Goal: Task Accomplishment & Management: Use online tool/utility

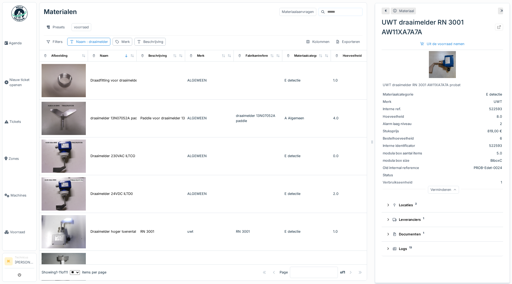
scroll to position [224, 0]
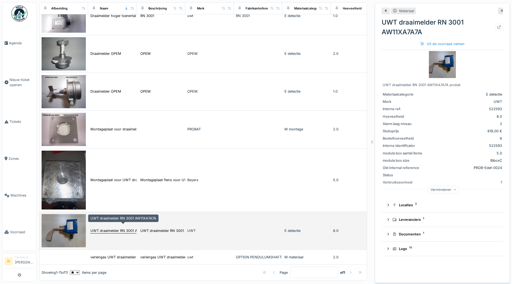
click at [108, 228] on div "UWT draaimelder RN 3001 AW11XA7A7A" at bounding box center [123, 230] width 66 height 5
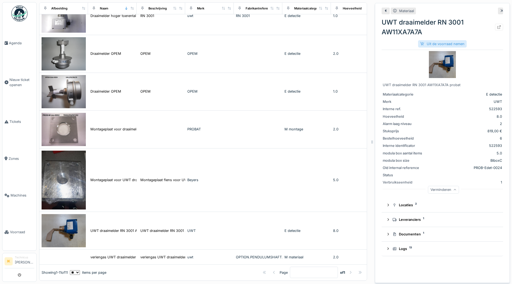
click at [436, 40] on div "Uit de voorraad nemen" at bounding box center [442, 43] width 49 height 7
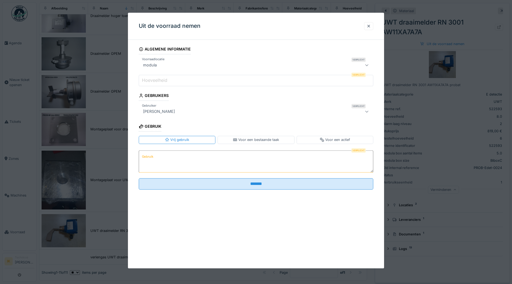
click at [159, 79] on label "Hoeveelheid" at bounding box center [155, 80] width 28 height 6
click at [159, 79] on input "Hoeveelheid" at bounding box center [256, 80] width 234 height 11
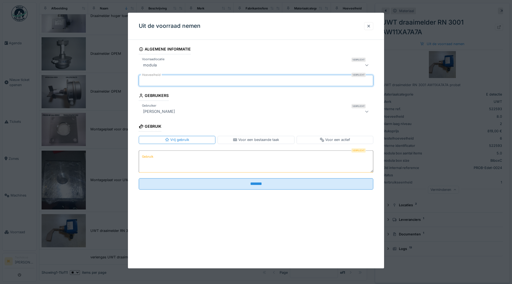
type input "*"
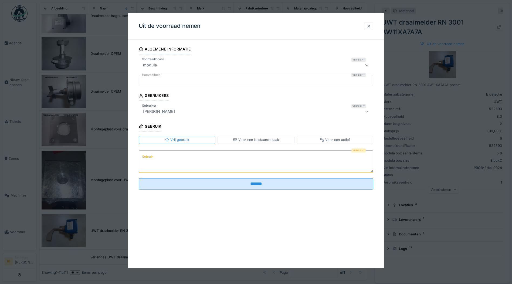
click at [160, 154] on textarea "Gebruik" at bounding box center [256, 161] width 234 height 22
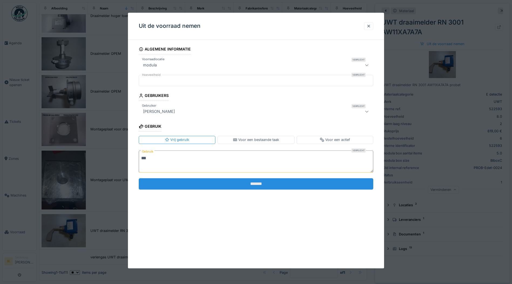
type textarea "***"
click at [176, 182] on input "*******" at bounding box center [256, 183] width 234 height 11
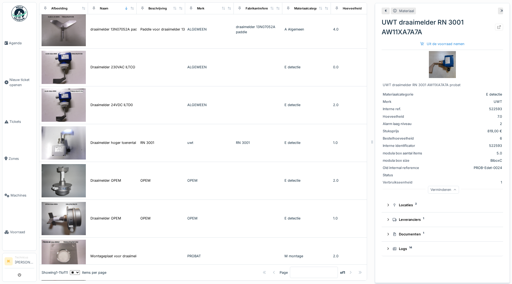
scroll to position [0, 0]
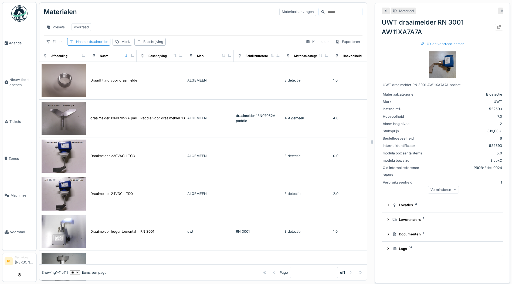
click at [96, 42] on span ": draaimelder" at bounding box center [97, 42] width 22 height 4
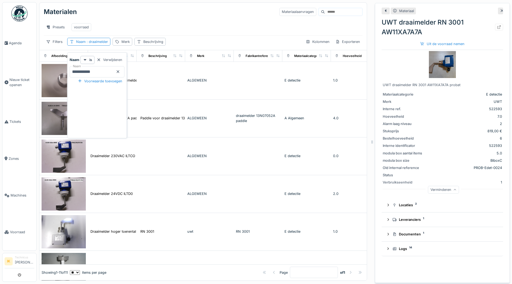
click at [120, 70] on icon at bounding box center [118, 72] width 4 height 4
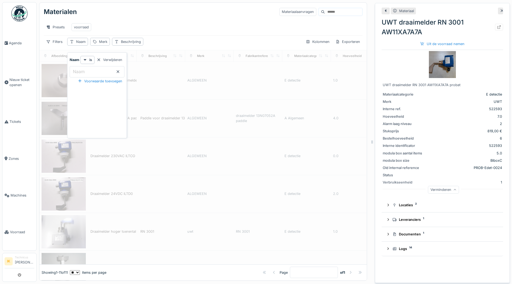
click at [124, 21] on div "Presets voorraad" at bounding box center [203, 27] width 319 height 12
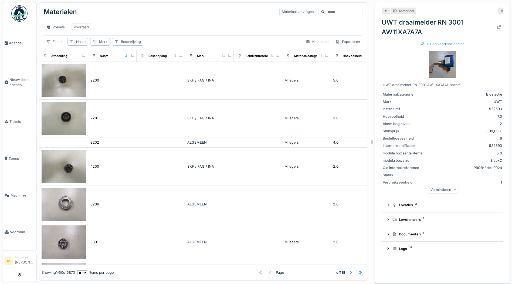
click at [500, 9] on icon at bounding box center [502, 11] width 4 height 4
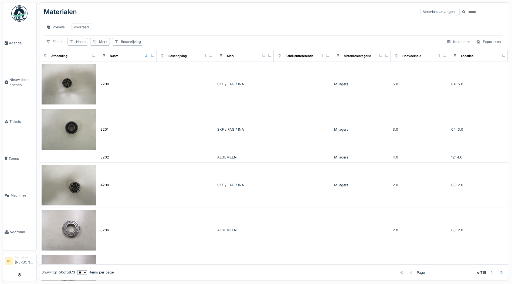
scroll to position [3, 0]
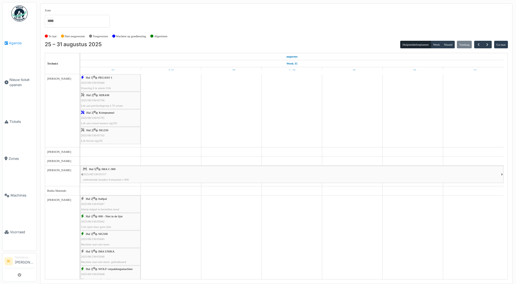
scroll to position [108, 0]
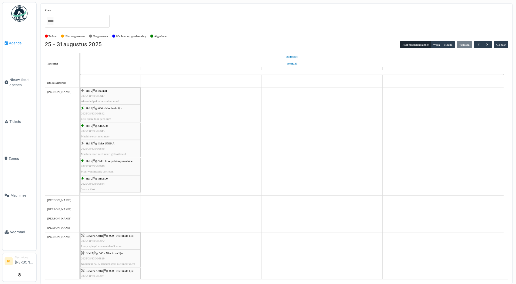
click at [14, 42] on span "Agenda" at bounding box center [21, 42] width 25 height 5
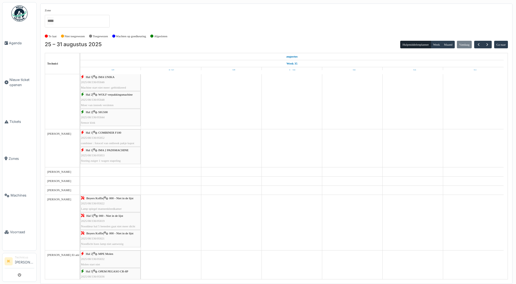
scroll to position [216, 0]
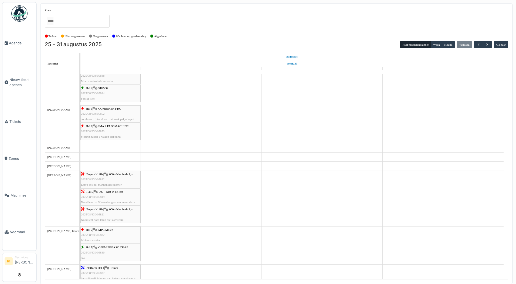
click at [106, 110] on span "COMBINER F100" at bounding box center [109, 108] width 23 height 3
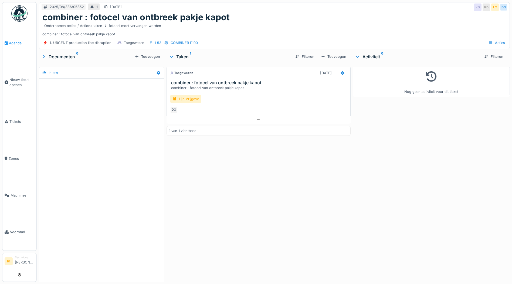
click at [12, 43] on span "Agenda" at bounding box center [21, 42] width 25 height 5
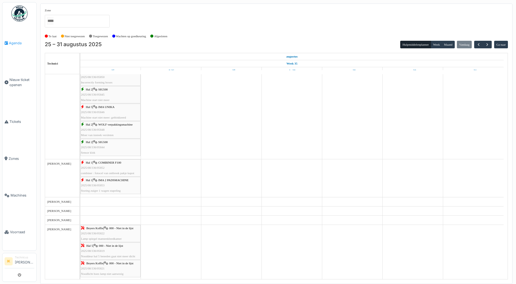
click at [13, 43] on span "Agenda" at bounding box center [21, 42] width 25 height 5
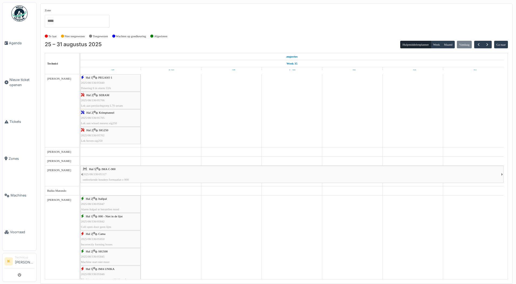
click at [108, 175] on div "Hal 5 | IMA C-900 2025/08/336/05317 ontbrekende houders formaatlat c-900" at bounding box center [292, 174] width 418 height 16
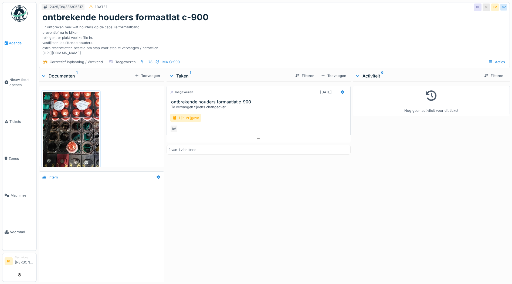
click at [15, 41] on span "Agenda" at bounding box center [21, 42] width 25 height 5
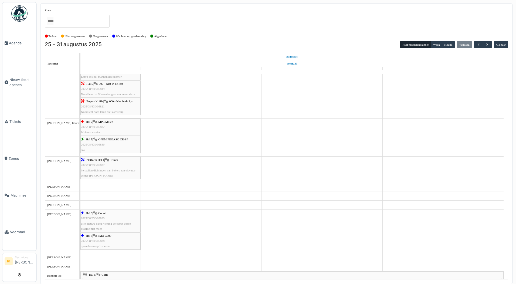
click at [106, 128] on div "Hal 2 | MPE Molen 2025/08/336/05832 Molen start niet" at bounding box center [110, 127] width 59 height 16
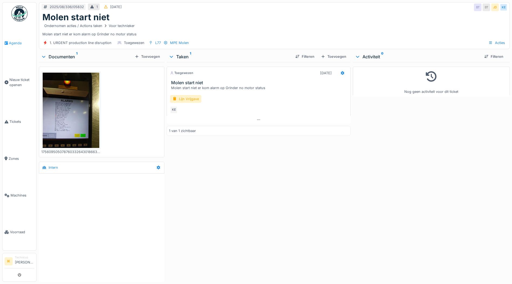
click at [17, 42] on span "Agenda" at bounding box center [21, 42] width 25 height 5
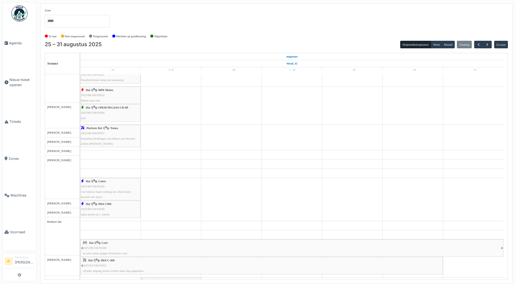
scroll to position [324, 0]
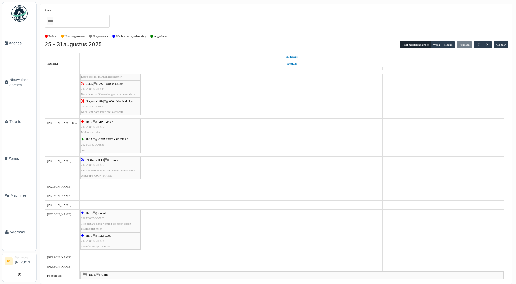
click at [103, 144] on span "2025/08/336/05836" at bounding box center [93, 144] width 24 height 3
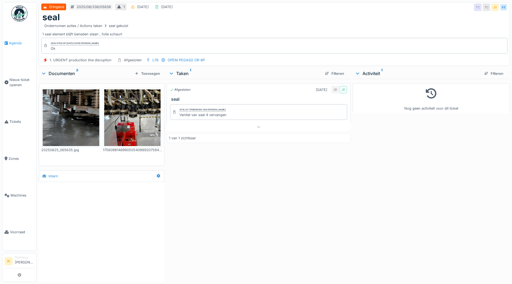
click at [17, 42] on span "Agenda" at bounding box center [21, 42] width 25 height 5
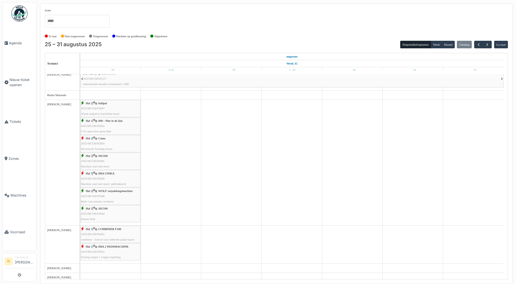
scroll to position [81, 0]
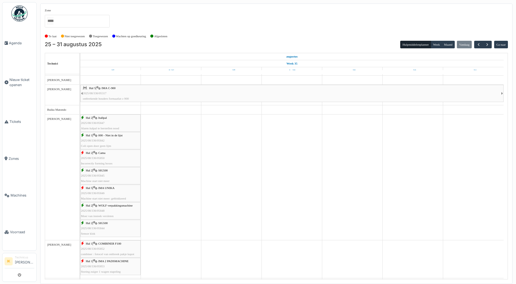
click at [98, 121] on span "2025/08/336/05847" at bounding box center [93, 122] width 24 height 3
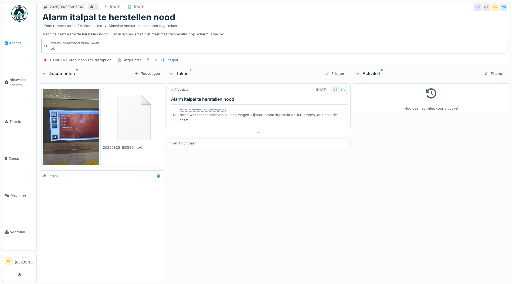
click at [13, 42] on span "Agenda" at bounding box center [21, 42] width 25 height 5
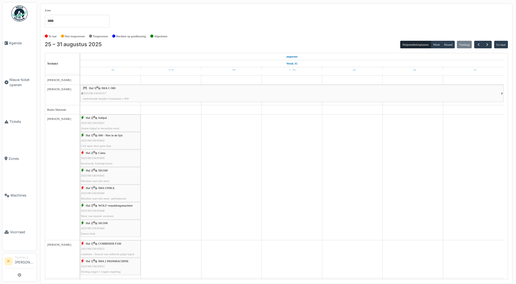
click at [94, 140] on span "2025/08/336/05842" at bounding box center [93, 140] width 24 height 3
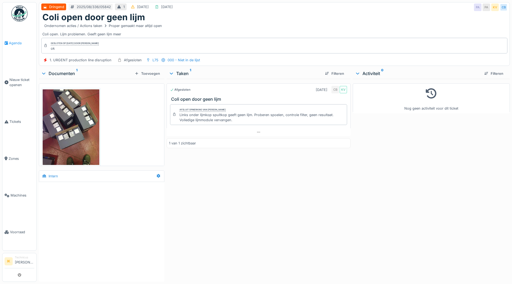
click at [18, 42] on span "Agenda" at bounding box center [21, 42] width 25 height 5
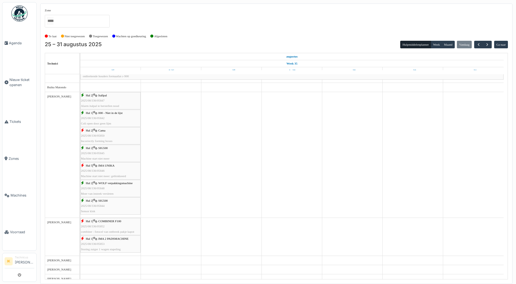
scroll to position [108, 0]
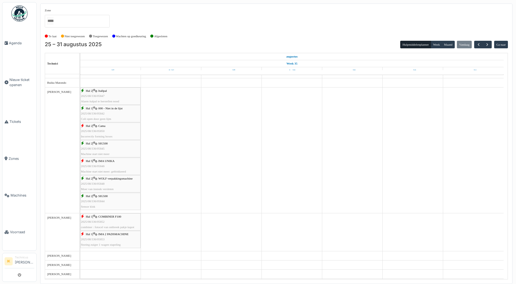
click at [107, 182] on div "Hal 2 | WOLF verpakkingsmachine 2025/08/336/05848 Moer van insteek versleten" at bounding box center [110, 184] width 59 height 16
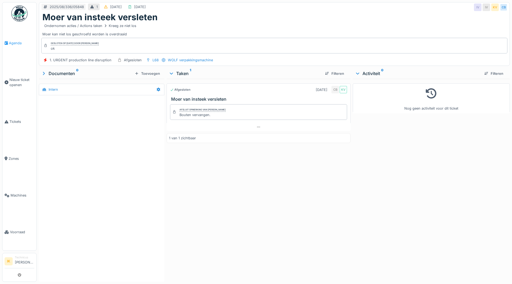
click at [15, 42] on span "Agenda" at bounding box center [21, 42] width 25 height 5
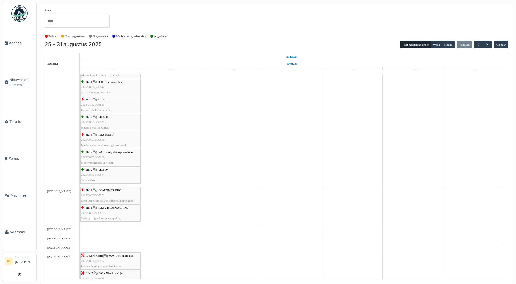
scroll to position [135, 0]
click at [100, 170] on div "Hal 2 | SIG500 2025/08/336/05844 Sensor klok" at bounding box center [110, 174] width 59 height 16
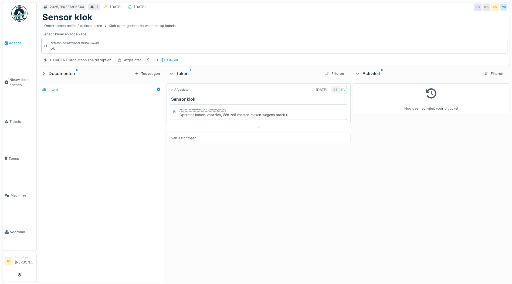
click at [14, 42] on span "Agenda" at bounding box center [21, 42] width 25 height 5
